Goal: Task Accomplishment & Management: Manage account settings

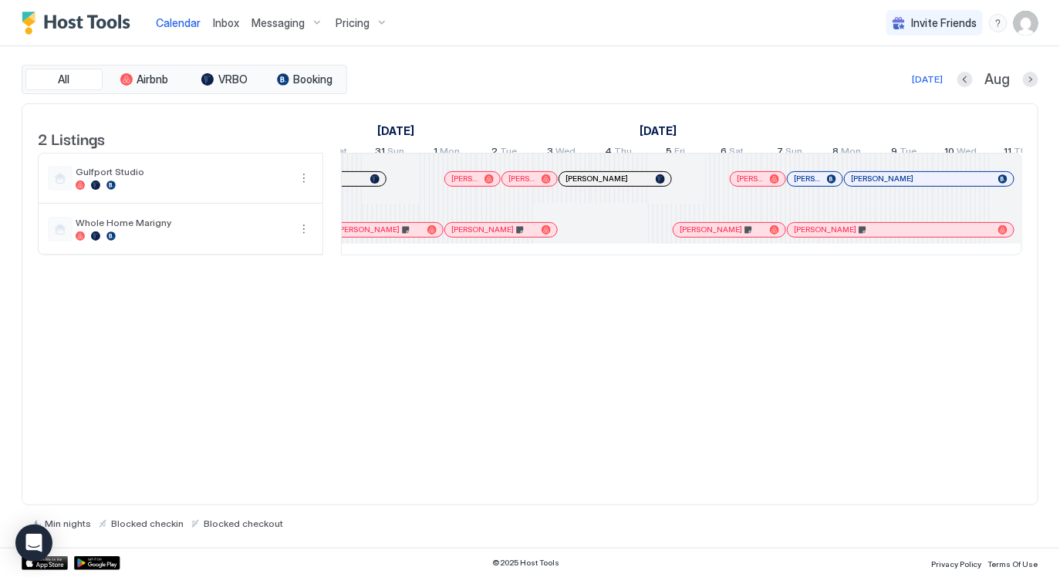
scroll to position [0, 887]
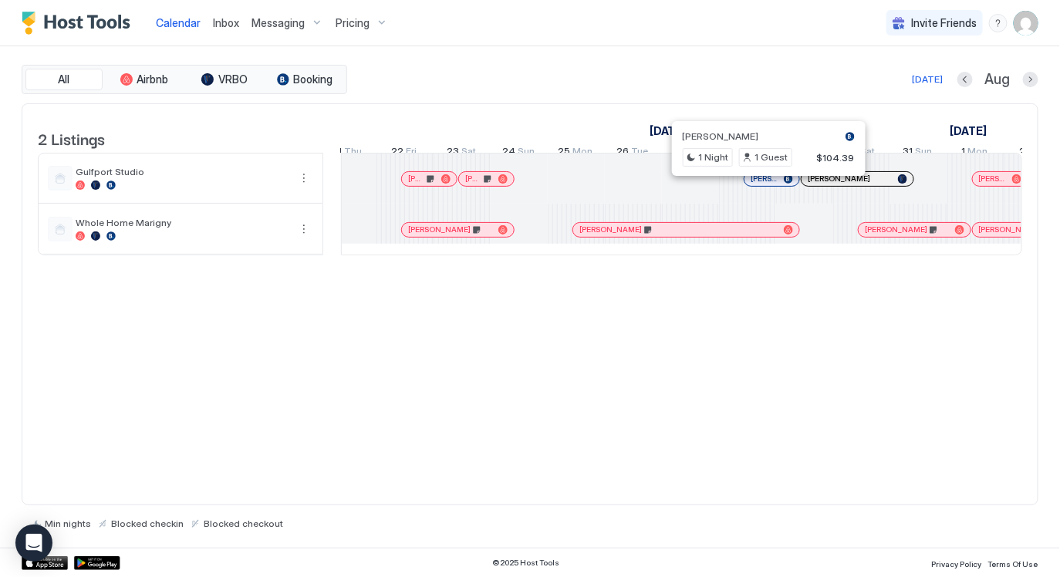
click at [763, 185] on div at bounding box center [764, 179] width 12 height 12
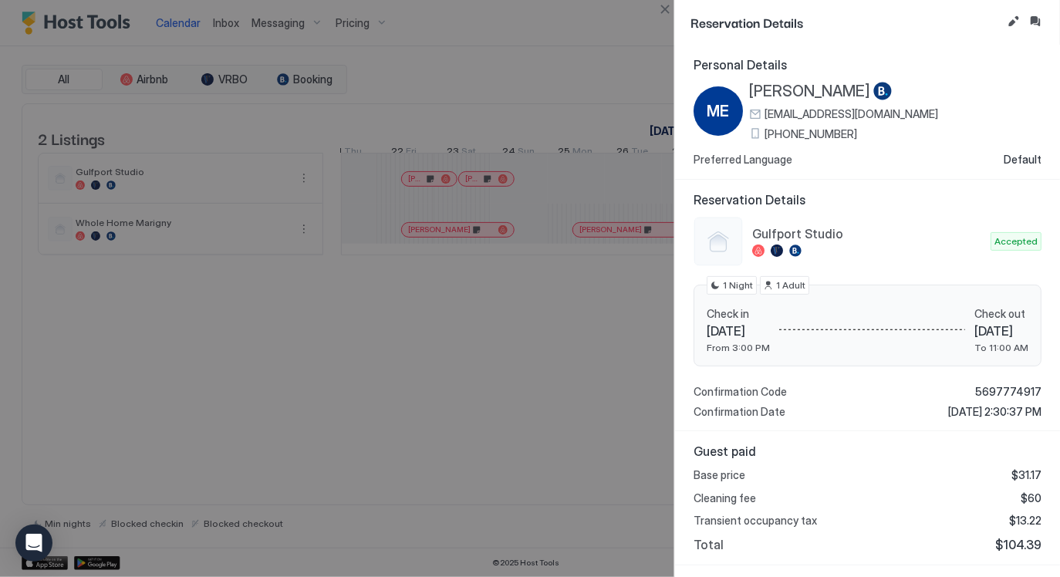
click at [792, 86] on span "[PERSON_NAME]" at bounding box center [809, 91] width 121 height 19
click at [1016, 19] on button "Edit reservation" at bounding box center [1013, 21] width 19 height 19
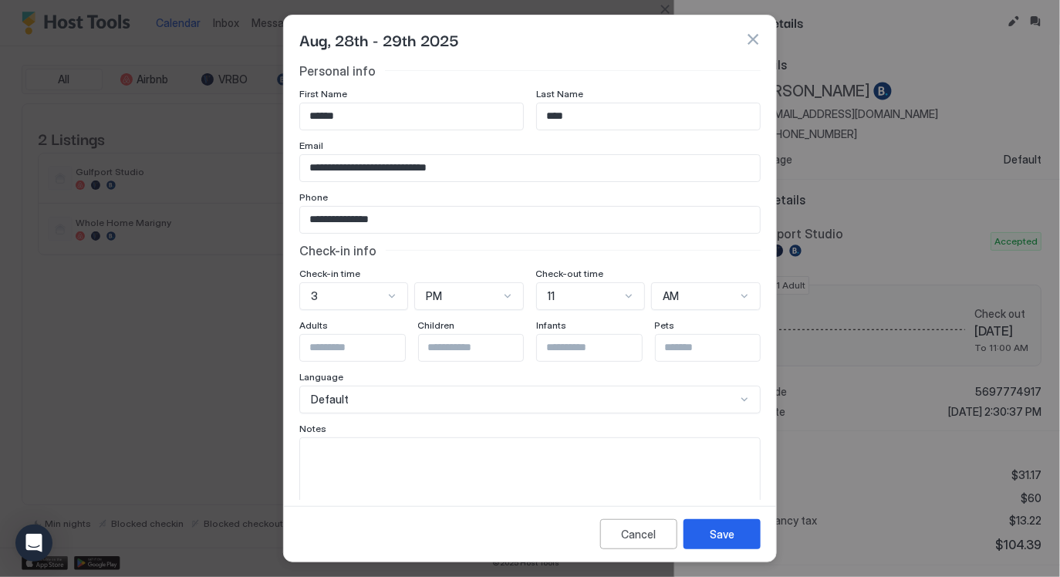
scroll to position [29, 0]
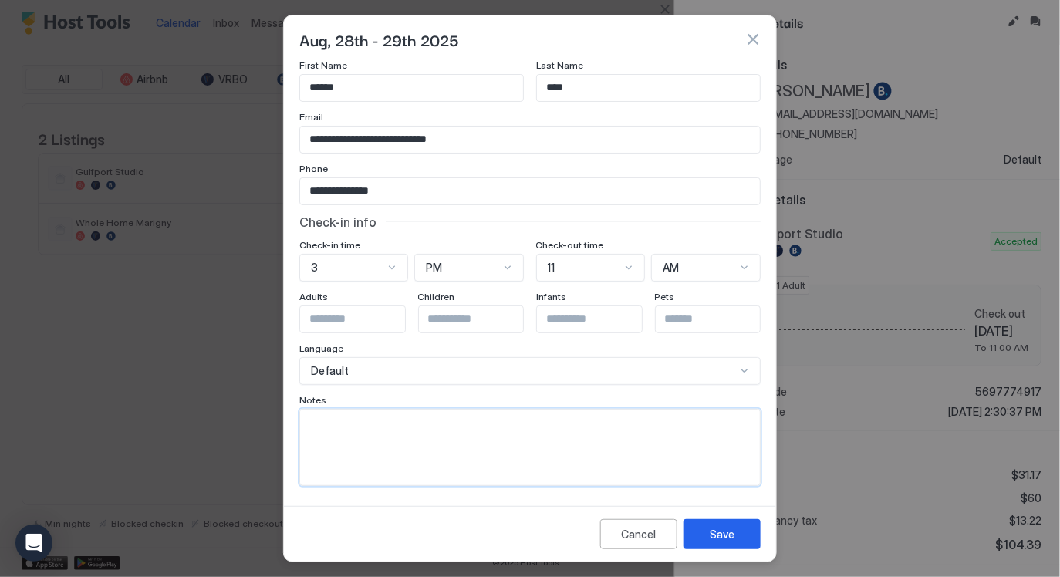
click at [526, 450] on textarea "Input Field" at bounding box center [530, 447] width 460 height 76
type textarea "**********"
click at [724, 534] on div "Save" at bounding box center [721, 534] width 25 height 16
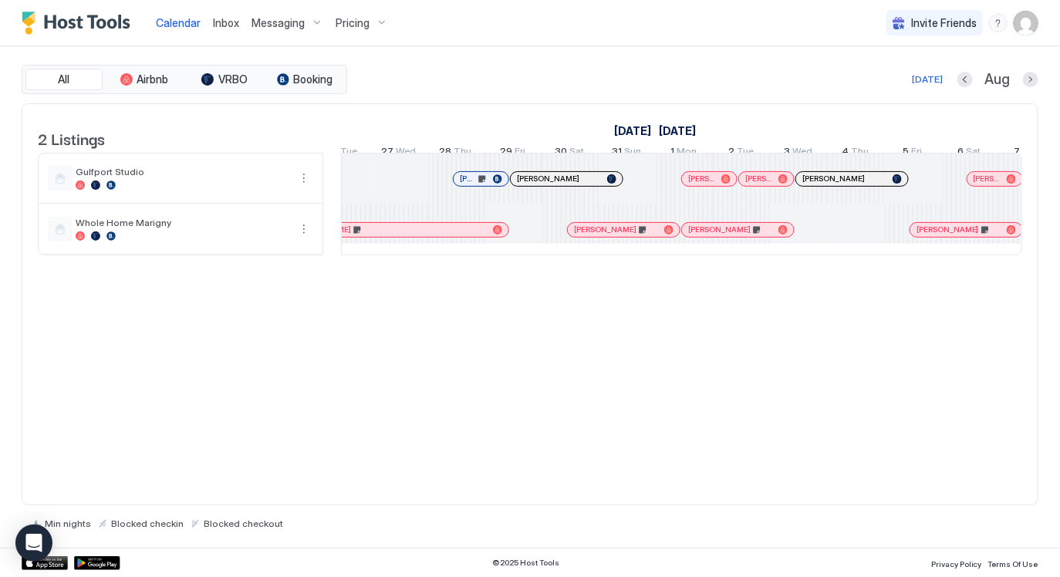
scroll to position [0, 970]
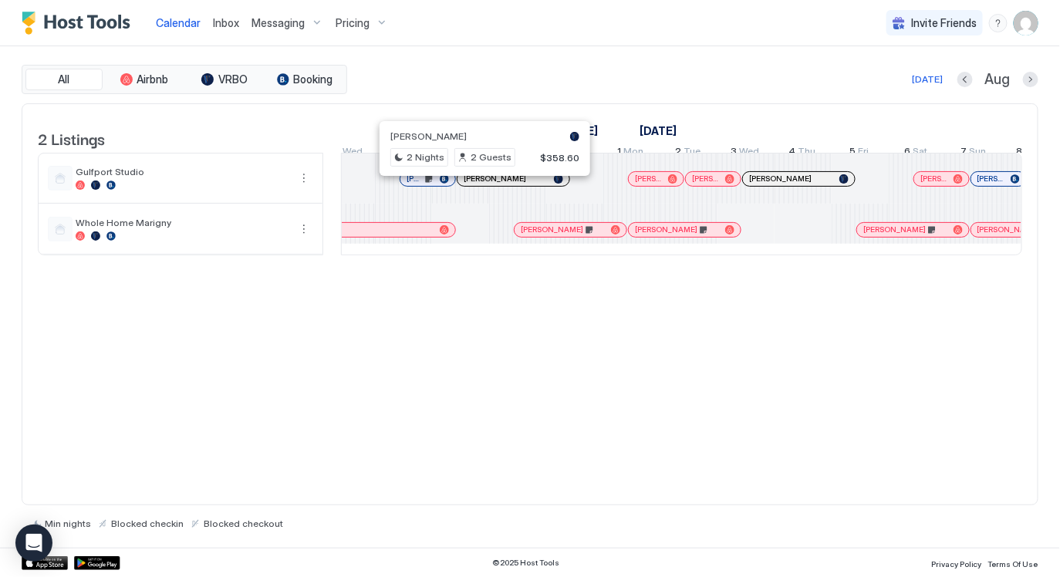
click at [479, 185] on div at bounding box center [479, 179] width 12 height 12
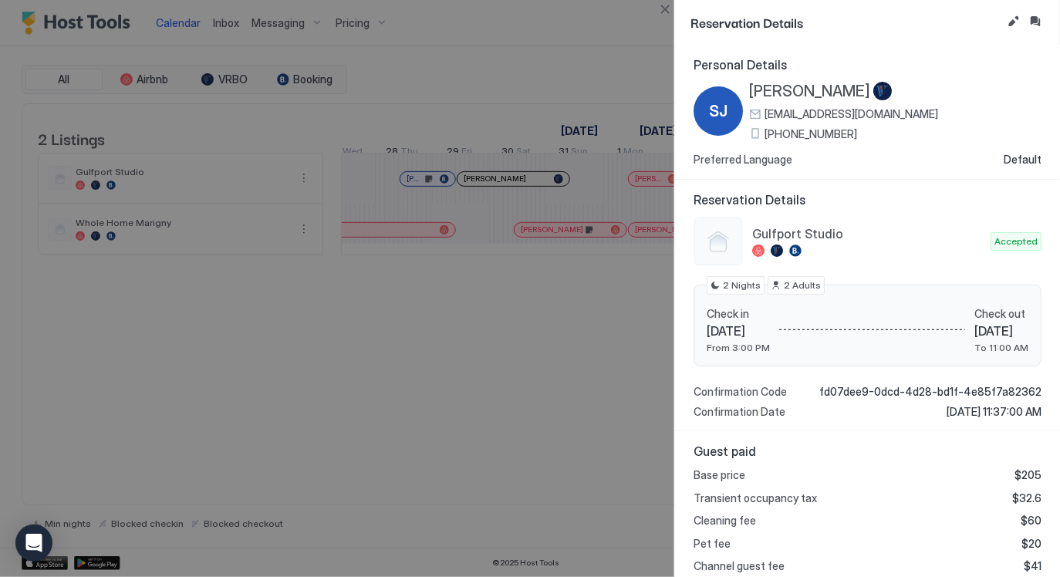
click at [785, 88] on span "[PERSON_NAME]" at bounding box center [809, 91] width 121 height 19
click at [1013, 23] on button "Edit reservation" at bounding box center [1013, 21] width 19 height 19
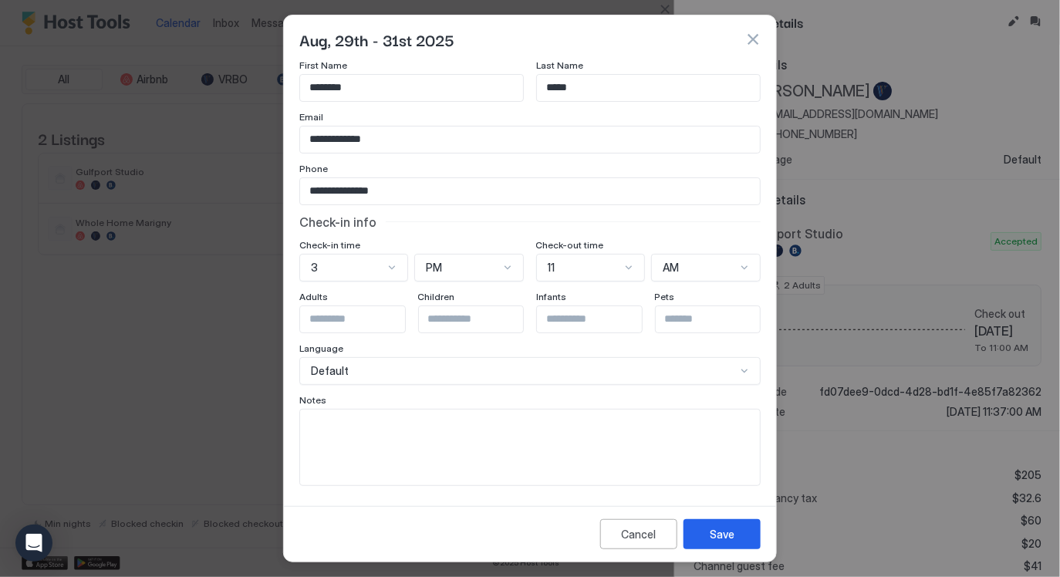
click at [517, 421] on textarea "Input Field" at bounding box center [530, 447] width 460 height 76
type textarea "**********"
click at [723, 524] on button "Save" at bounding box center [721, 534] width 77 height 30
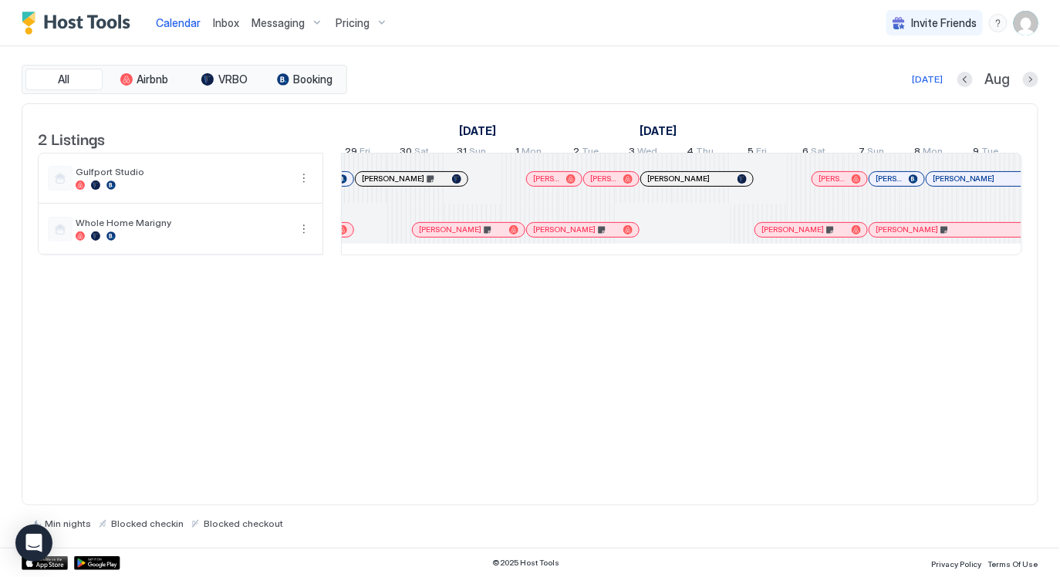
scroll to position [0, 1100]
click at [553, 185] on div at bounding box center [554, 179] width 12 height 12
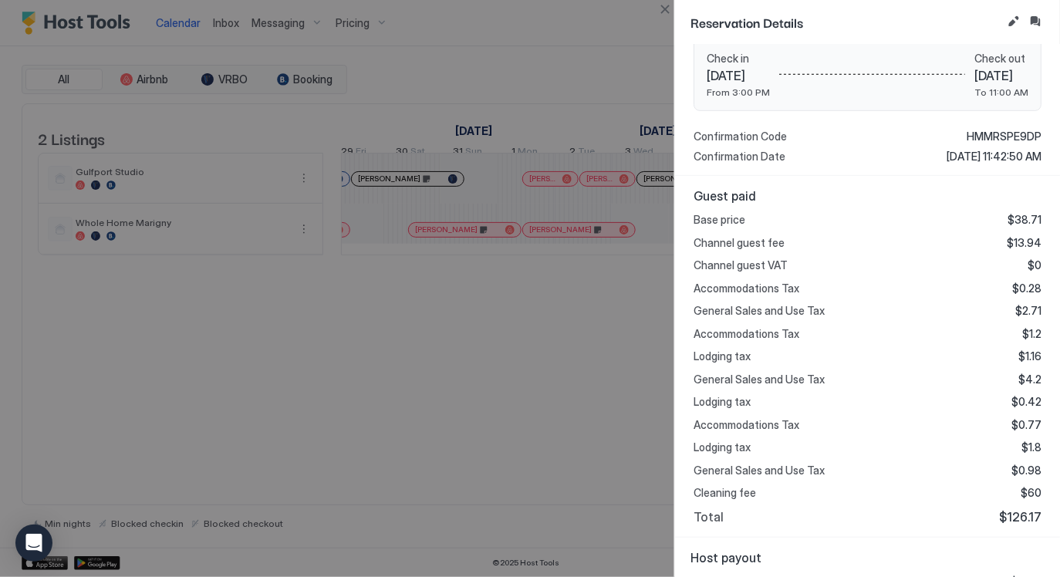
scroll to position [0, 0]
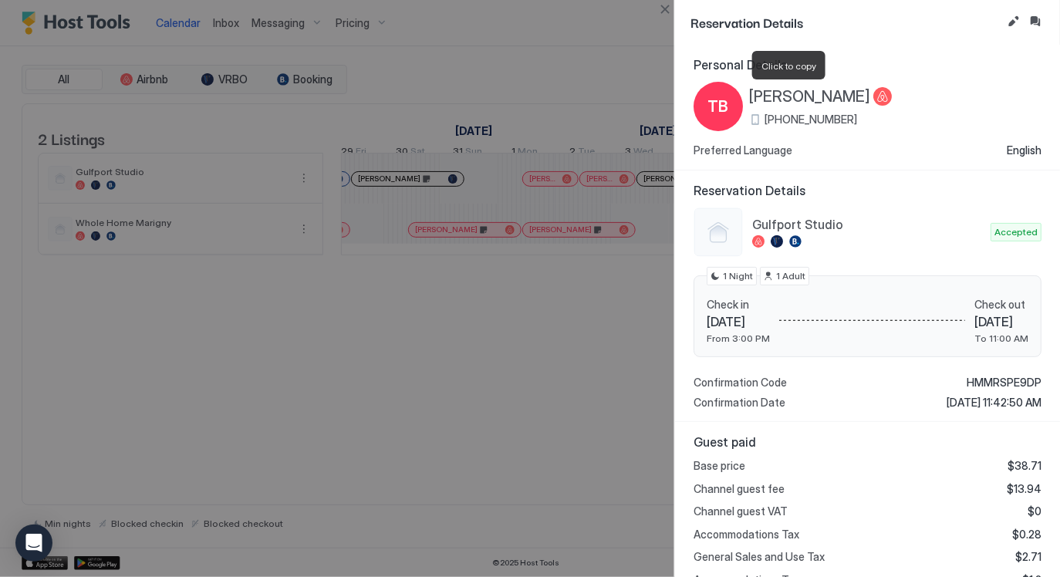
click at [788, 90] on span "[PERSON_NAME]" at bounding box center [809, 96] width 121 height 19
click at [669, 5] on button "Close" at bounding box center [664, 9] width 19 height 19
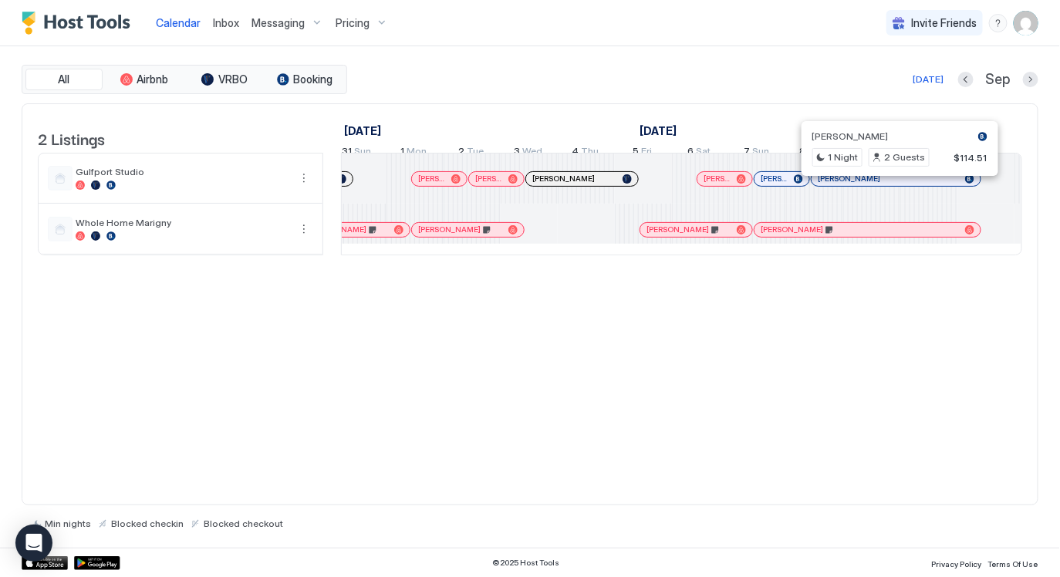
scroll to position [0, 1224]
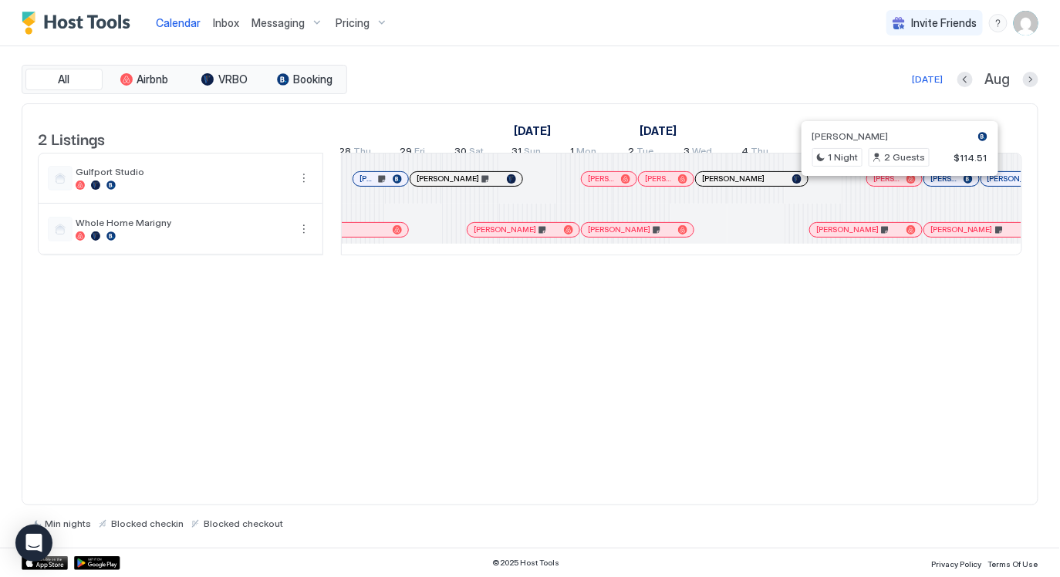
click at [594, 185] on div at bounding box center [594, 179] width 12 height 12
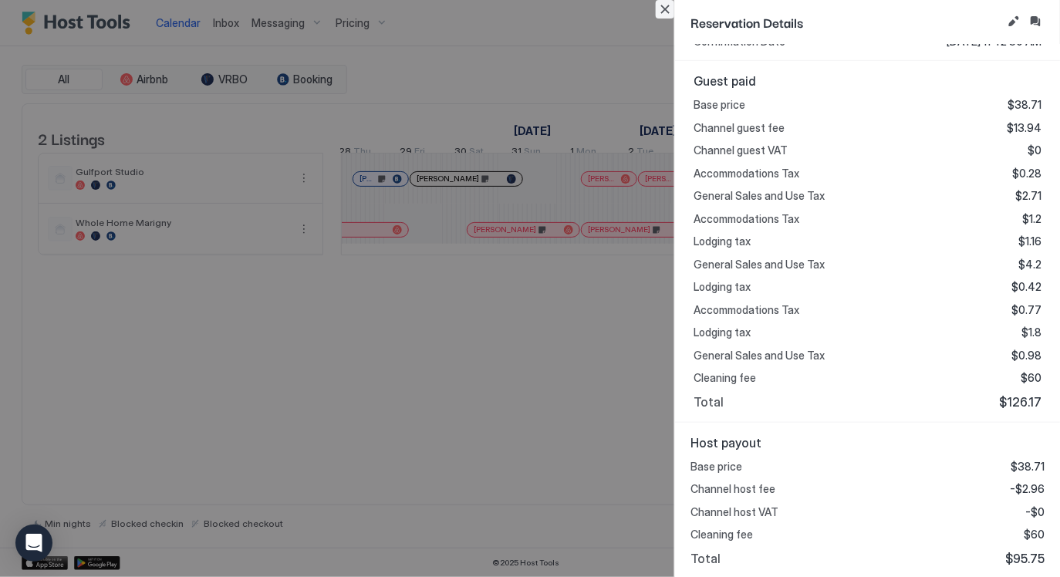
click at [662, 6] on button "Close" at bounding box center [664, 9] width 19 height 19
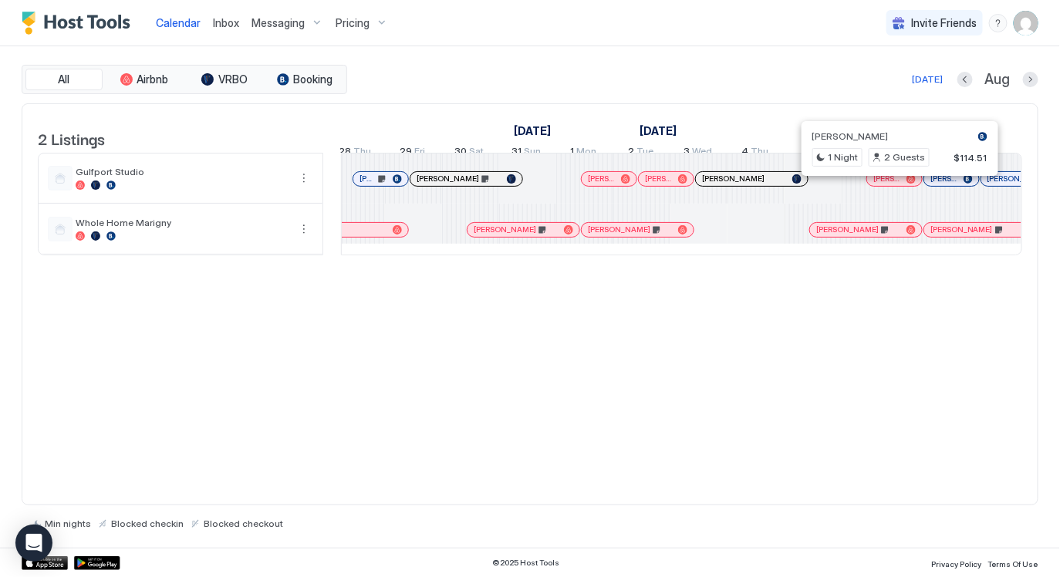
click at [602, 185] on div at bounding box center [602, 179] width 12 height 12
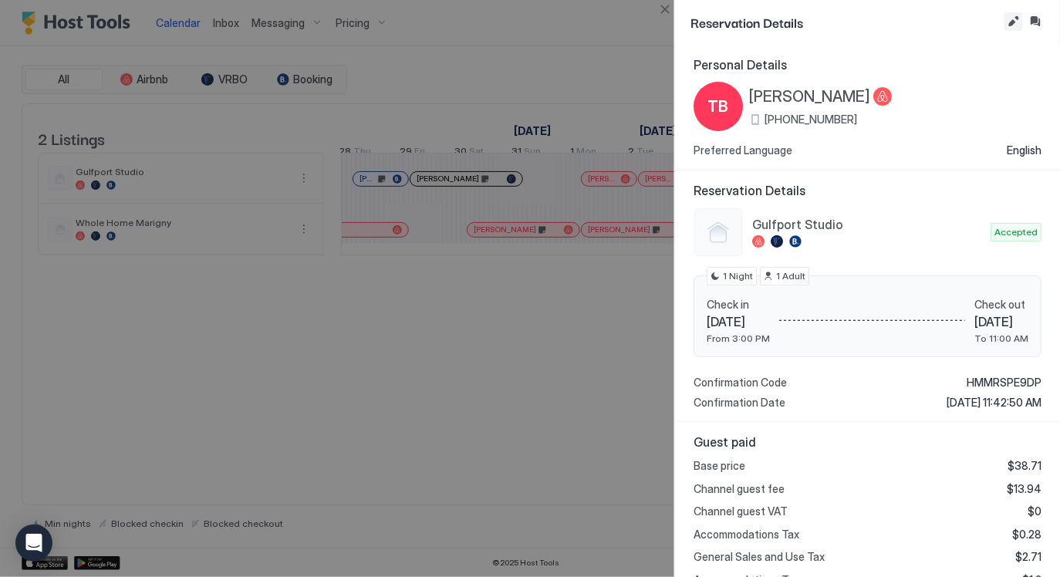
click at [1010, 19] on button "Edit reservation" at bounding box center [1013, 21] width 19 height 19
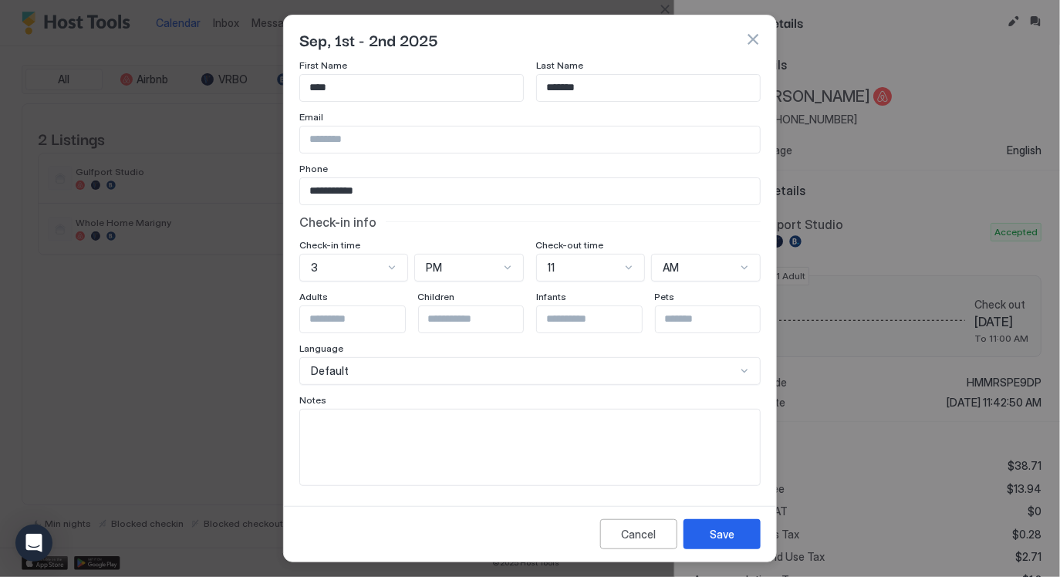
click at [510, 455] on textarea "Input Field" at bounding box center [530, 447] width 460 height 76
type textarea "**********"
click at [733, 519] on button "Save" at bounding box center [721, 534] width 77 height 30
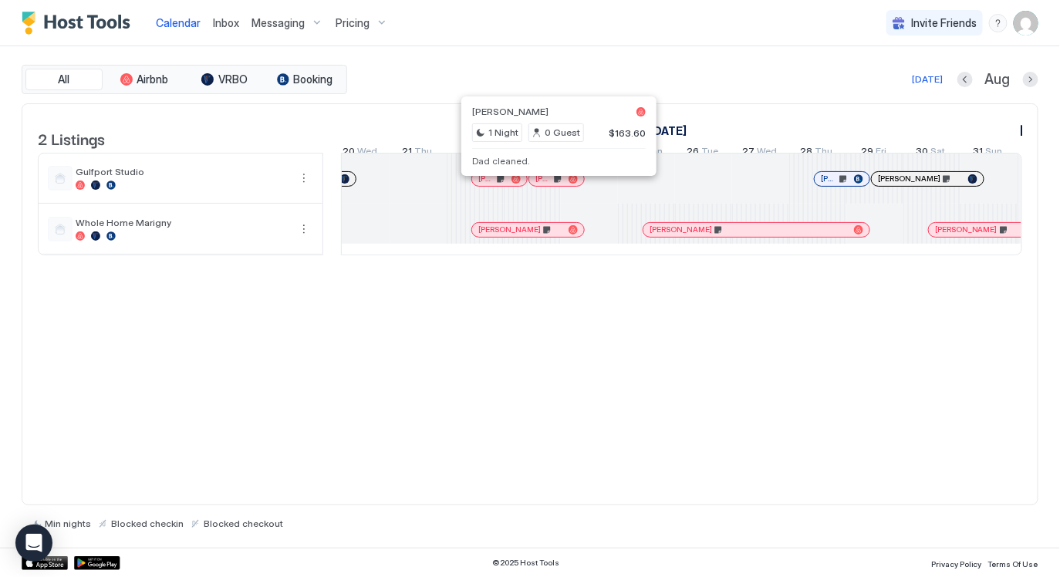
click at [554, 185] on div at bounding box center [555, 179] width 12 height 12
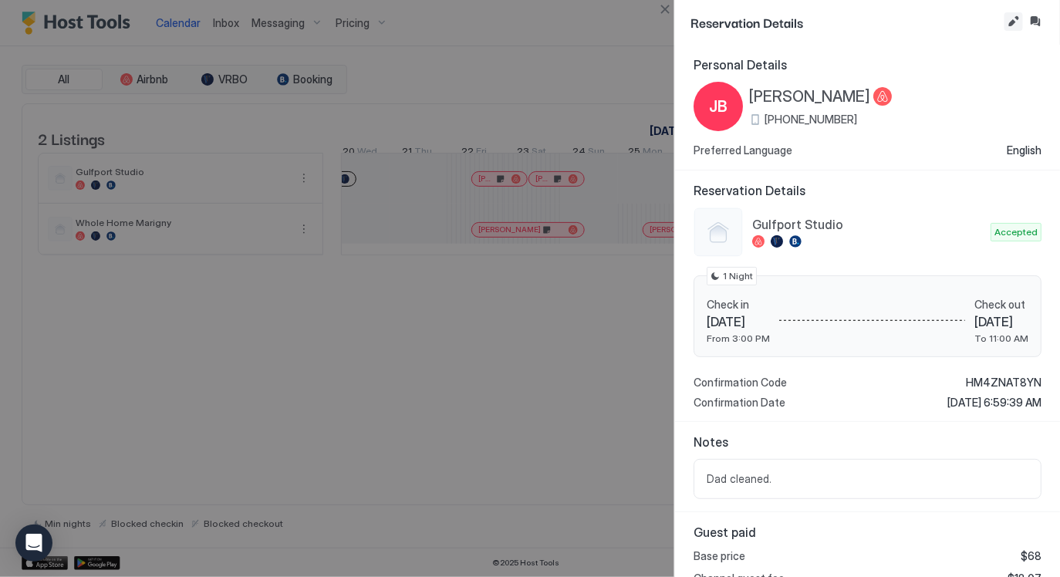
click at [1009, 25] on button "Edit reservation" at bounding box center [1013, 21] width 19 height 19
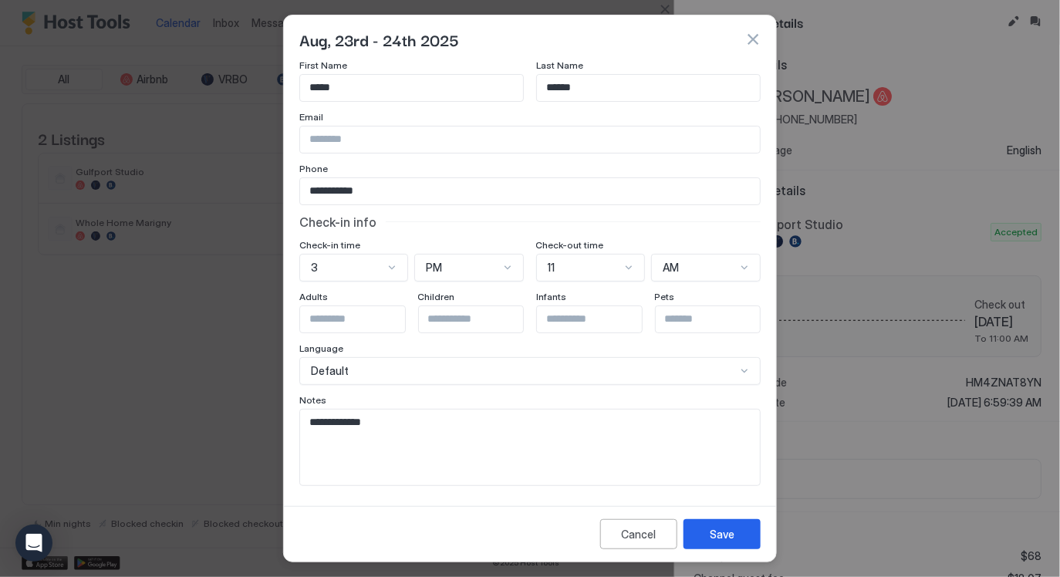
click at [497, 413] on textarea "**********" at bounding box center [530, 447] width 460 height 76
type textarea "**********"
click at [746, 534] on button "Save" at bounding box center [721, 534] width 77 height 30
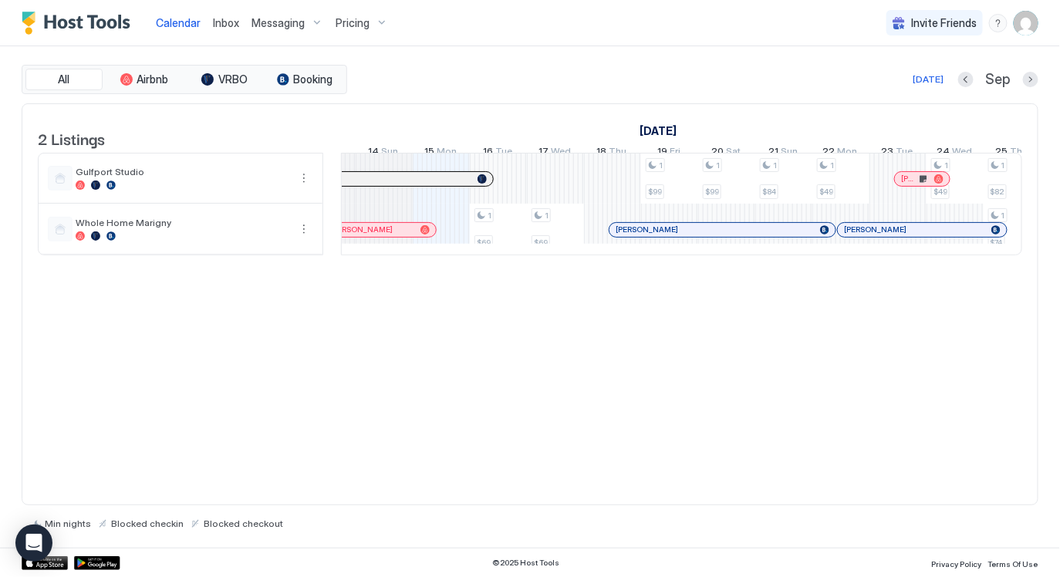
scroll to position [0, 2040]
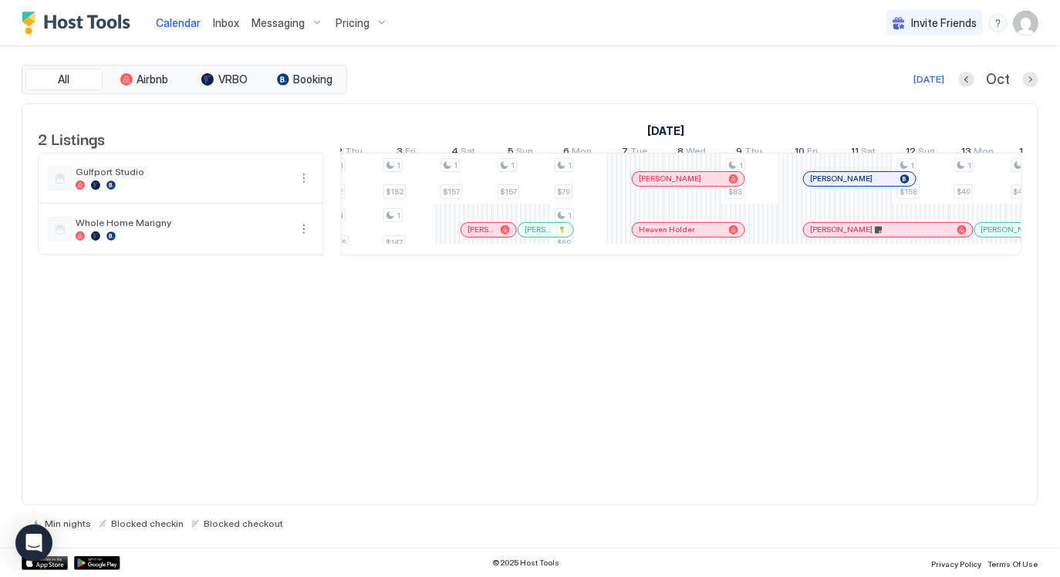
click at [651, 185] on div at bounding box center [651, 179] width 12 height 12
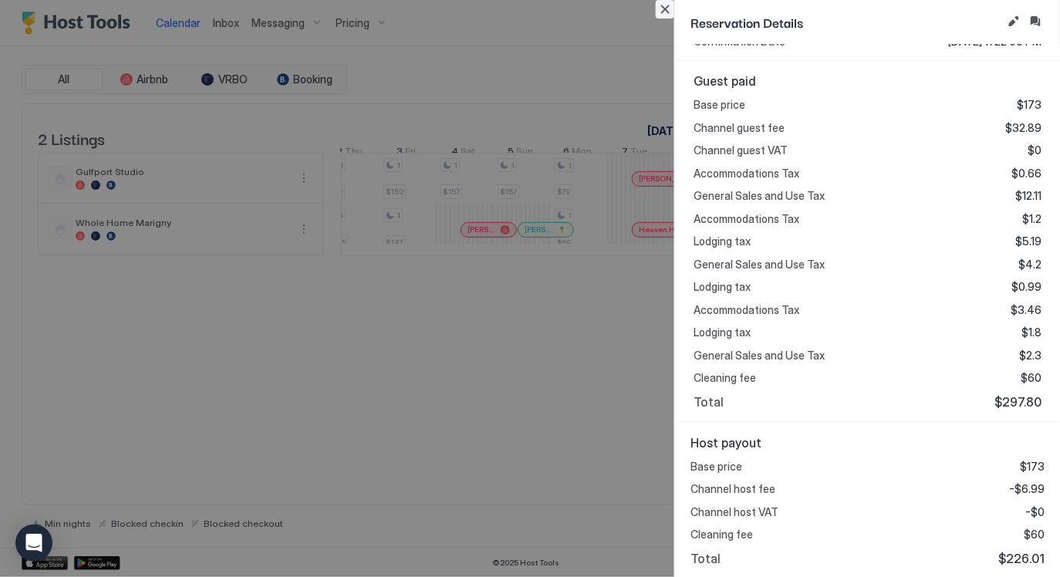
click at [666, 11] on button "Close" at bounding box center [664, 9] width 19 height 19
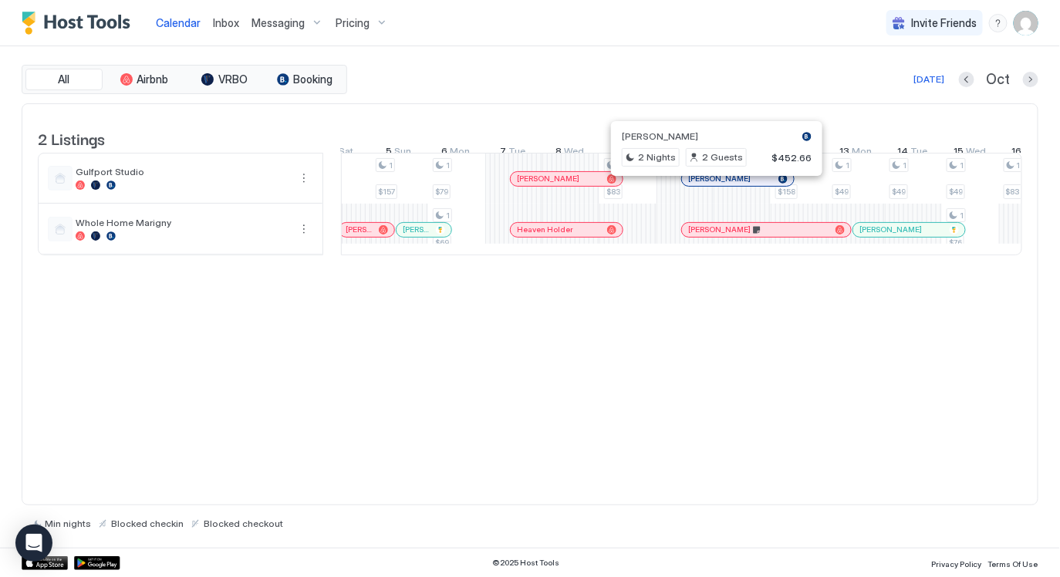
click at [710, 185] on div at bounding box center [711, 179] width 12 height 12
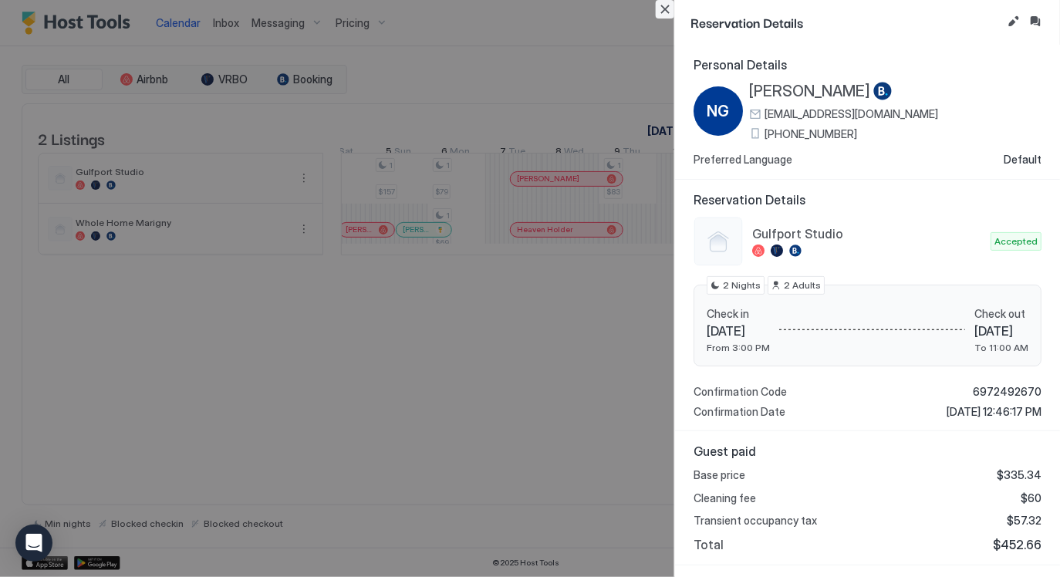
click at [666, 10] on button "Close" at bounding box center [664, 9] width 19 height 19
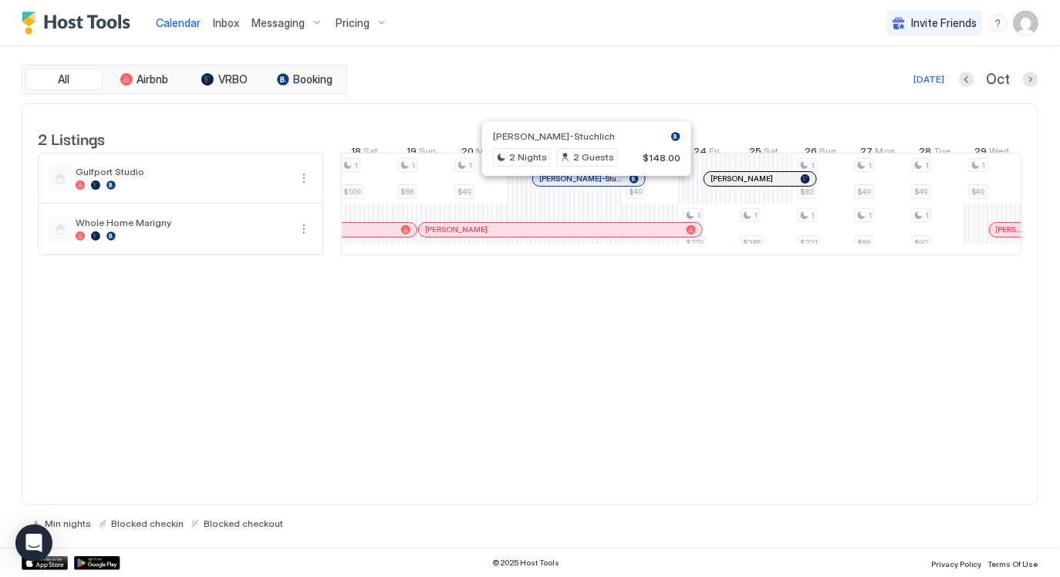
click at [581, 185] on div at bounding box center [581, 179] width 12 height 12
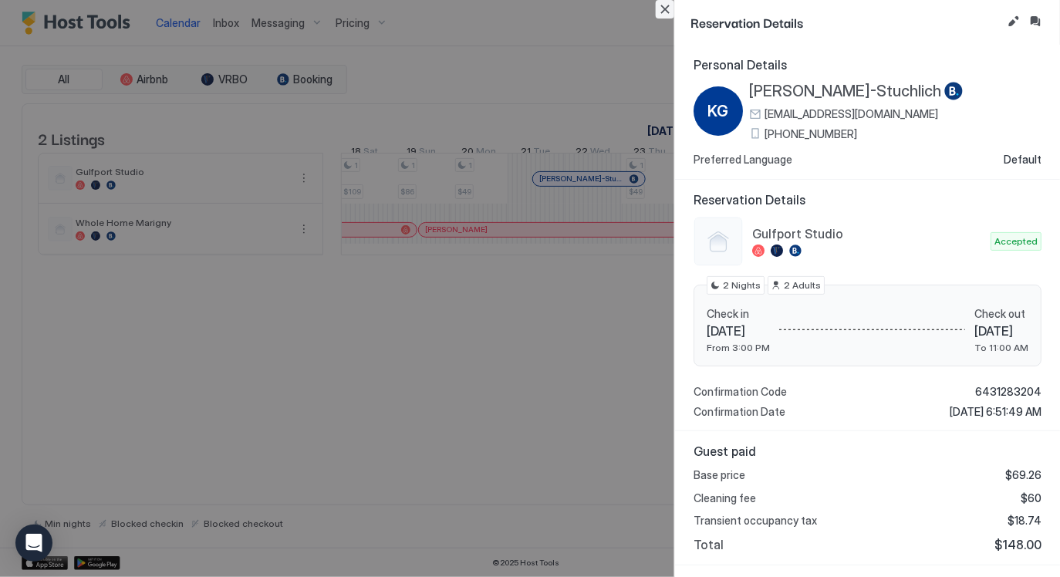
click at [666, 9] on button "Close" at bounding box center [664, 9] width 19 height 19
